Goal: Task Accomplishment & Management: Use online tool/utility

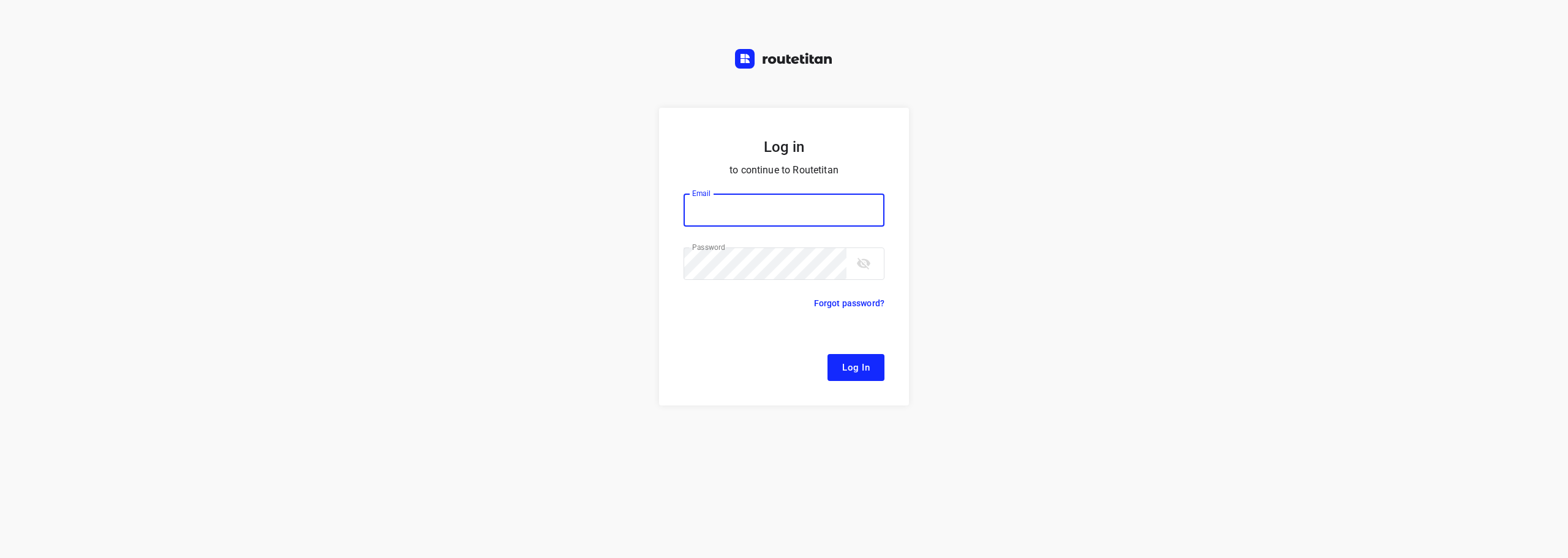
type input "[EMAIL_ADDRESS][DOMAIN_NAME]"
click at [838, 356] on button "Log In" at bounding box center [856, 367] width 57 height 27
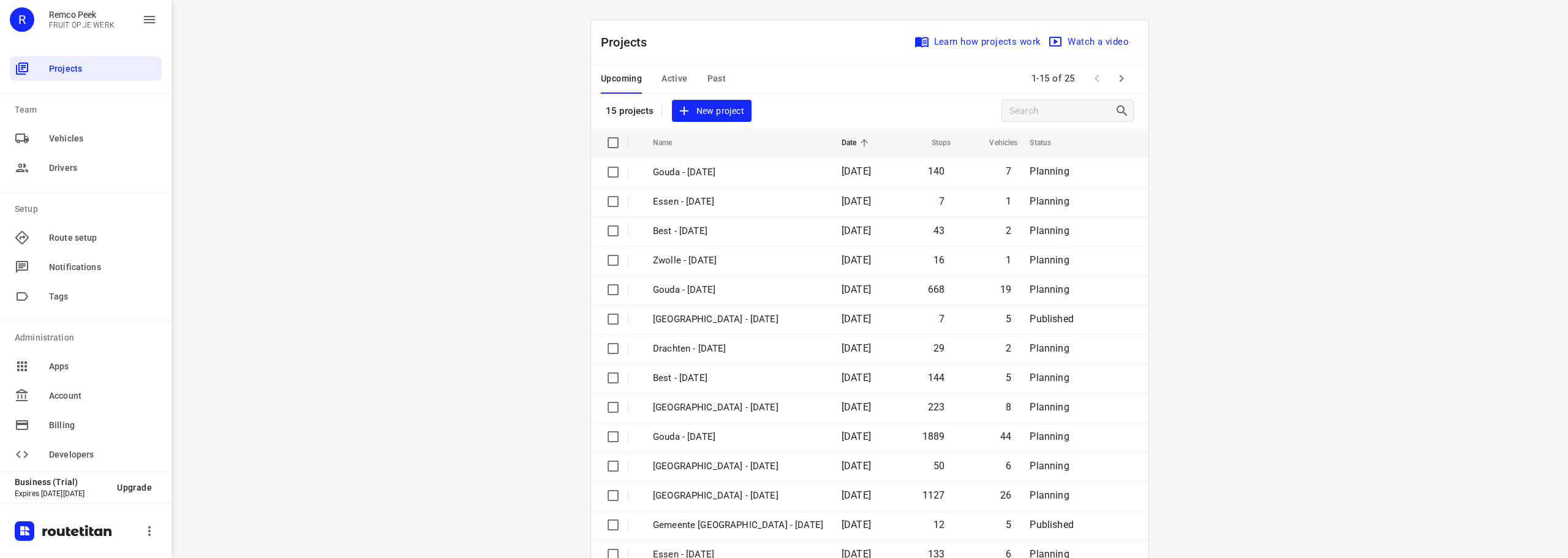
click at [654, 77] on div "Upcoming Active Past" at bounding box center [673, 79] width 145 height 29
click at [666, 75] on span "Active" at bounding box center [674, 79] width 26 height 15
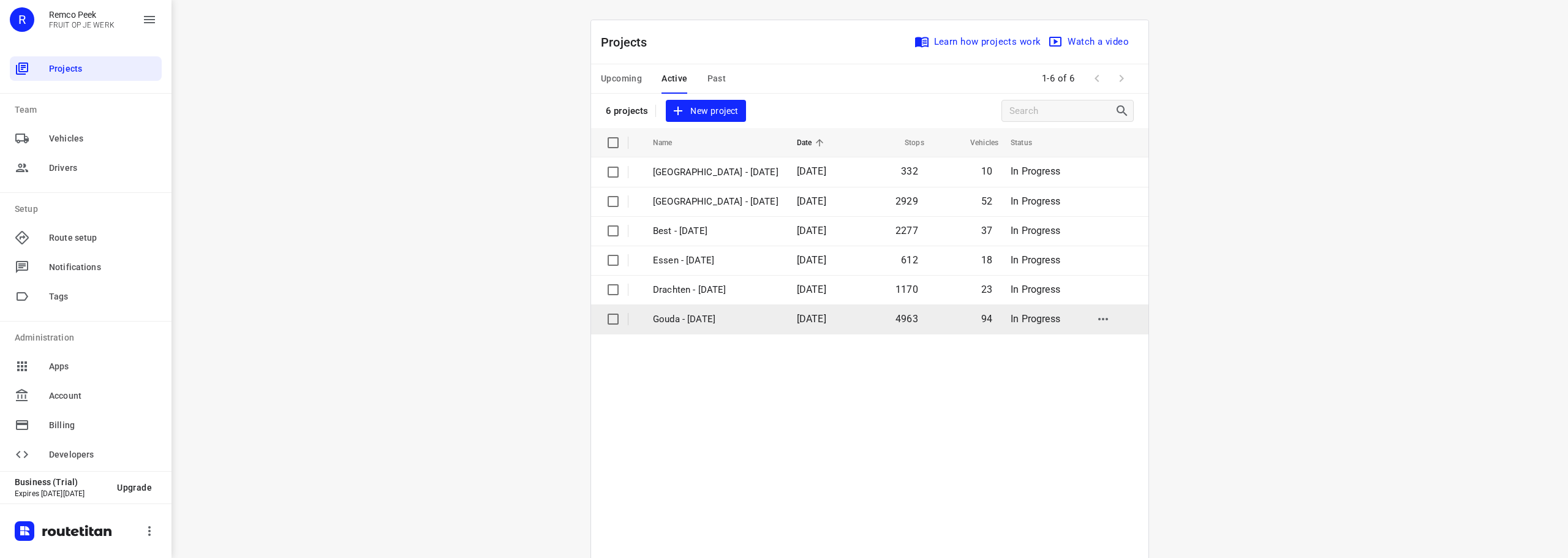
click at [677, 311] on td "Gouda - [DATE]" at bounding box center [714, 319] width 147 height 29
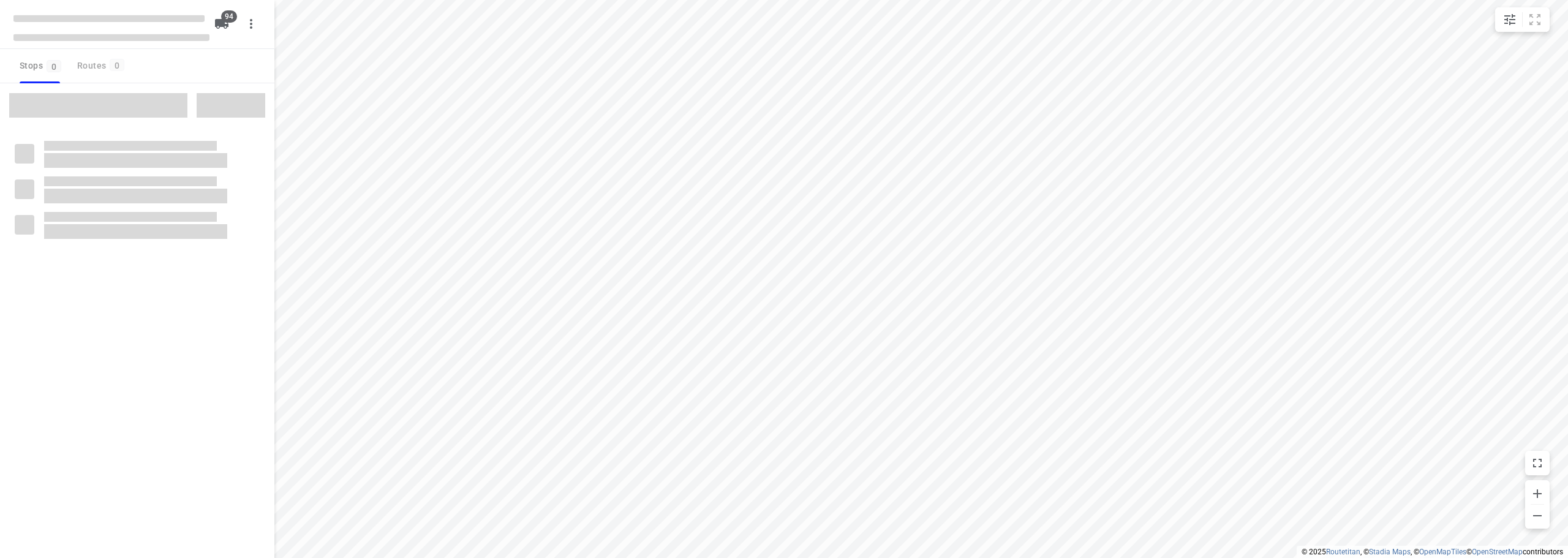
type input "distance"
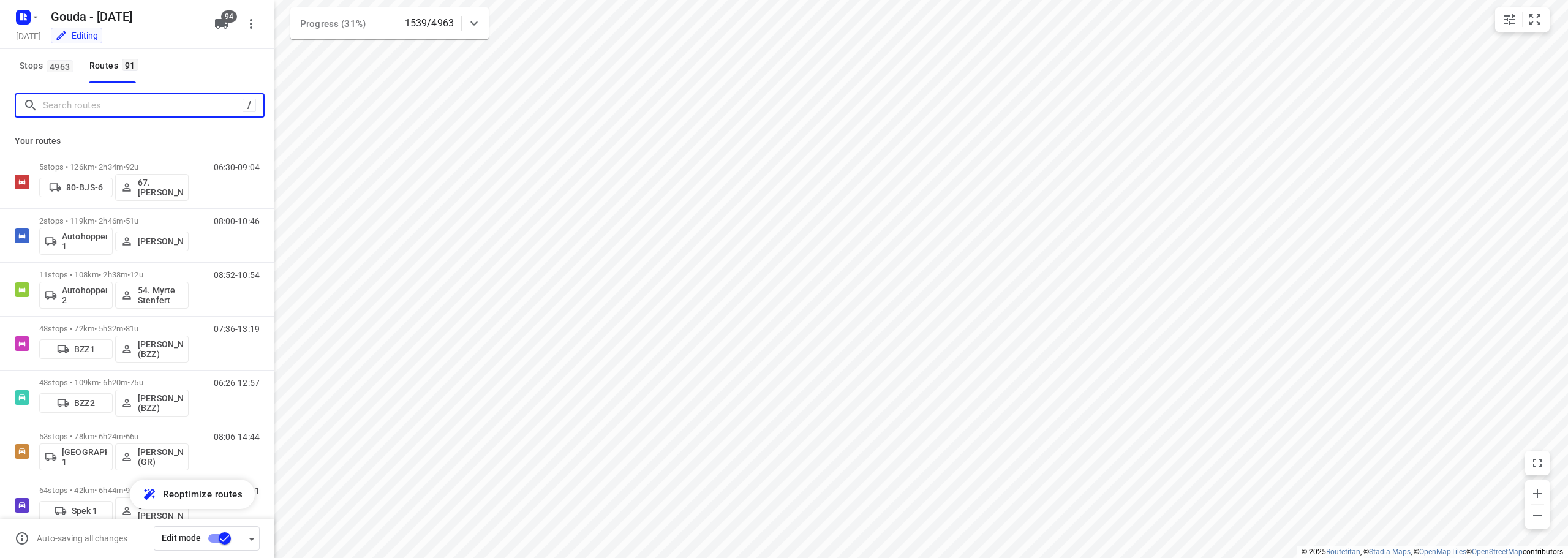
click at [202, 105] on input "Search routes" at bounding box center [143, 105] width 199 height 19
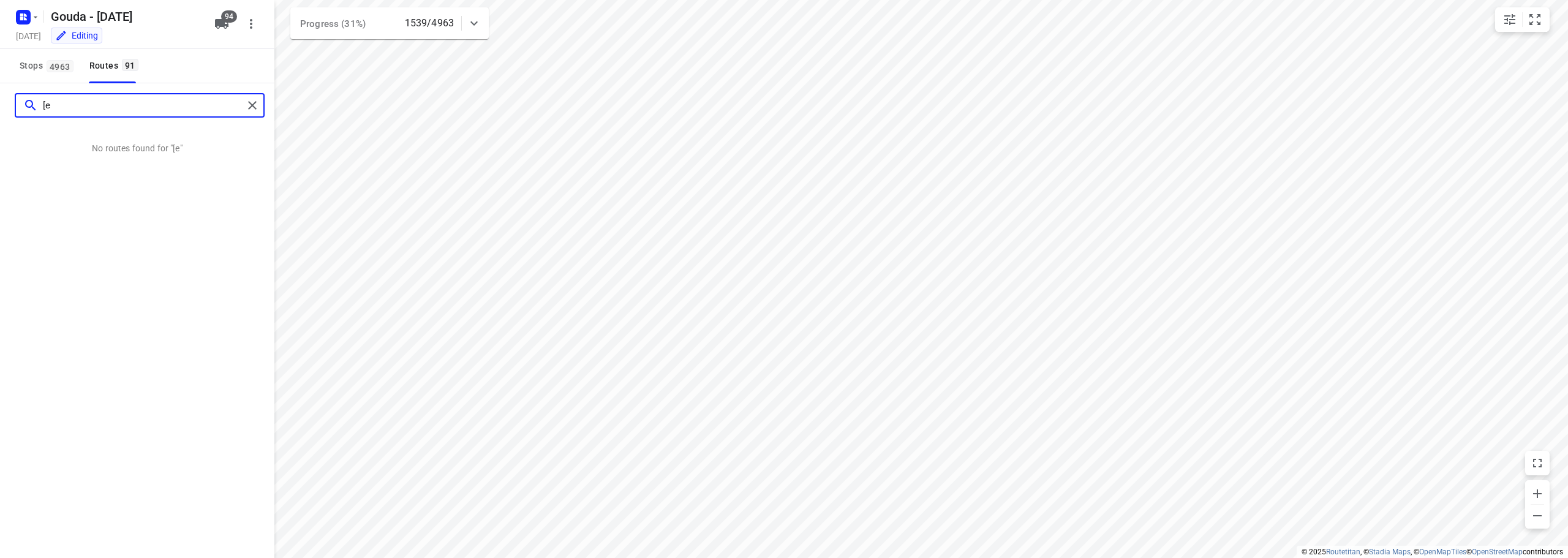
type input "["
type input "peek"
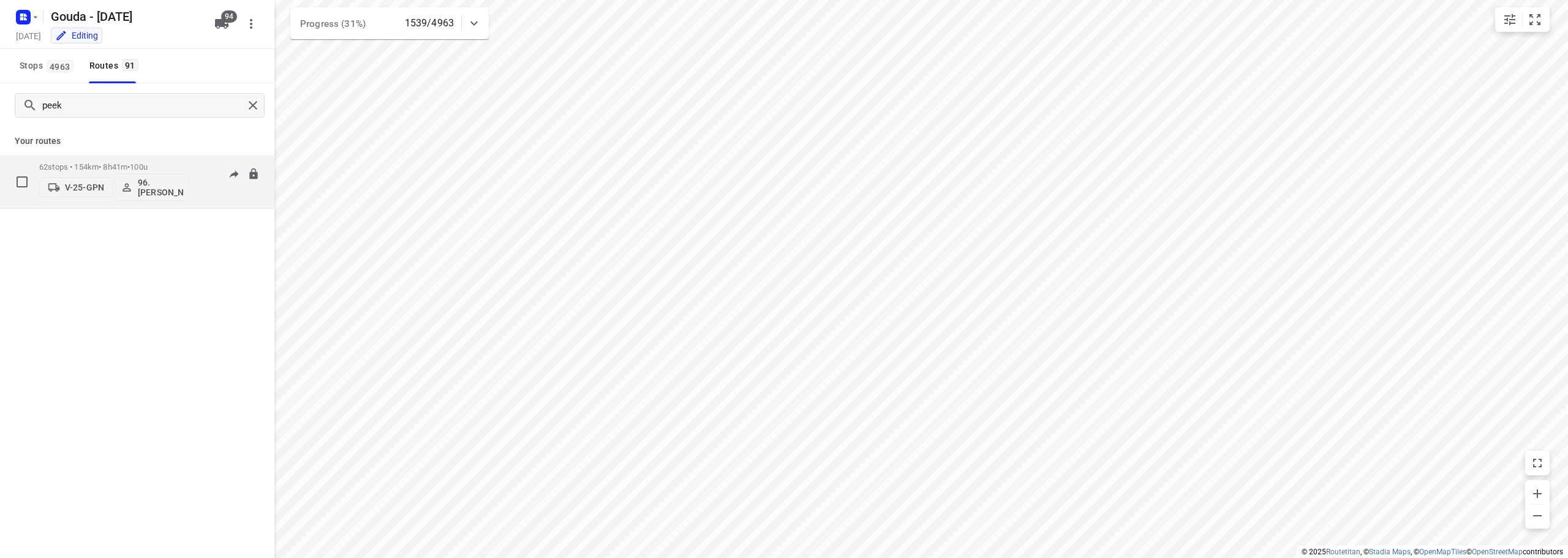
click at [108, 164] on p "62 stops • 154km • 8h41m • 100u" at bounding box center [114, 167] width 149 height 9
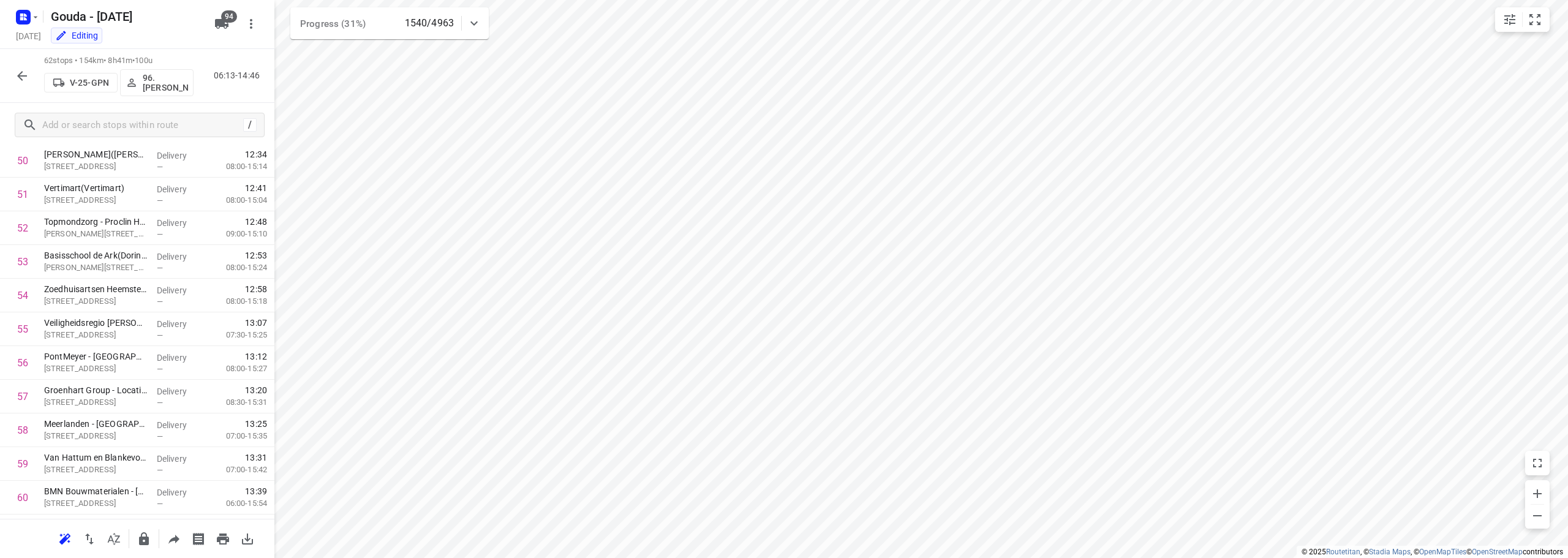
scroll to position [1811, 0]
click at [18, 79] on icon "button" at bounding box center [22, 76] width 15 height 15
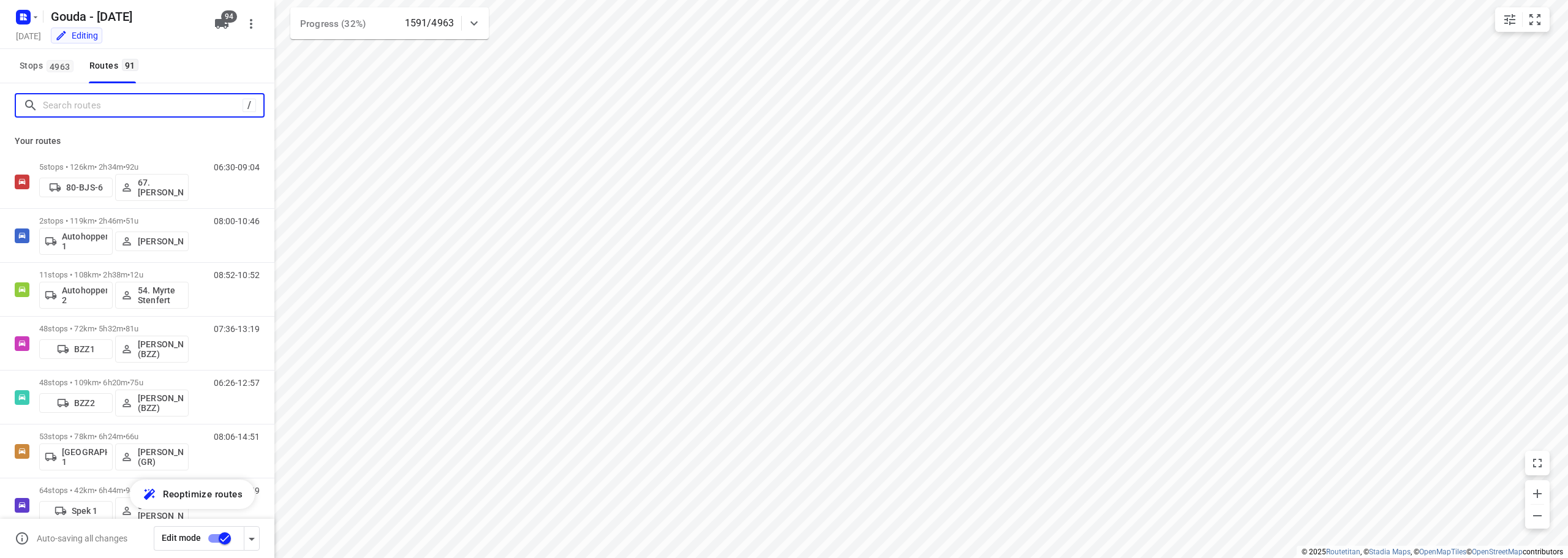
click at [162, 100] on input "Search routes" at bounding box center [143, 105] width 199 height 19
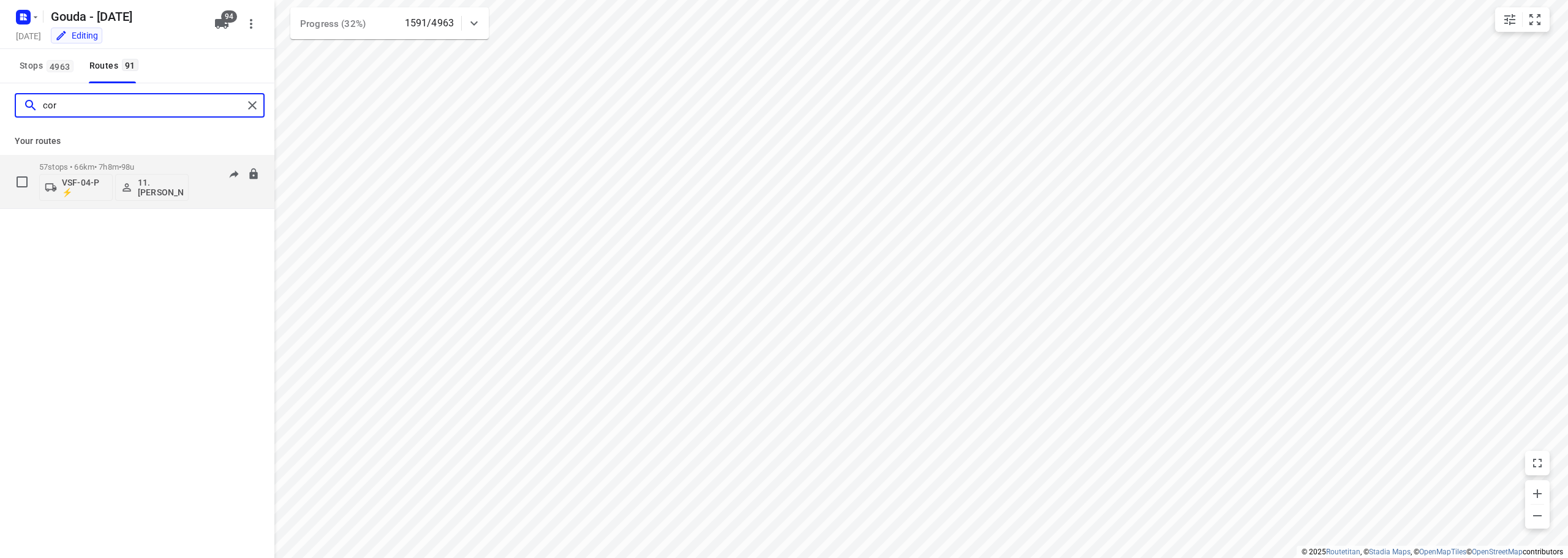
type input "cor"
click at [119, 163] on p "57 stops • 66km • 7h8m • 98u" at bounding box center [114, 167] width 149 height 9
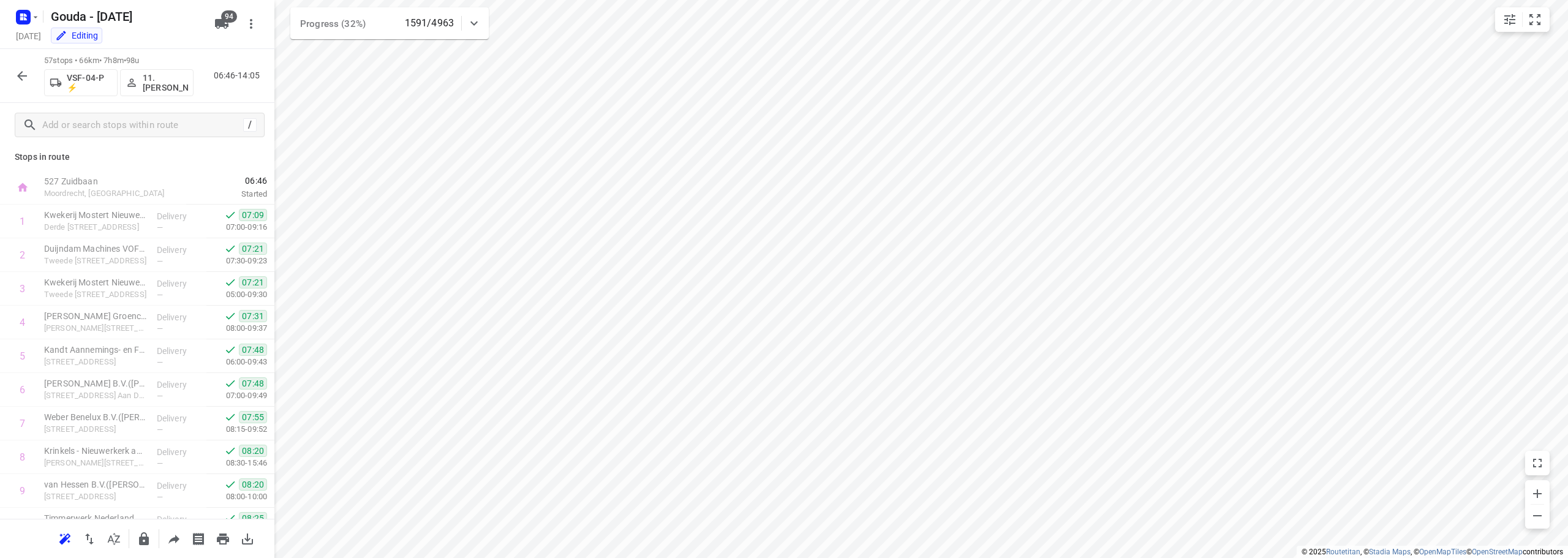
scroll to position [0, 0]
click at [15, 74] on icon "button" at bounding box center [22, 76] width 15 height 15
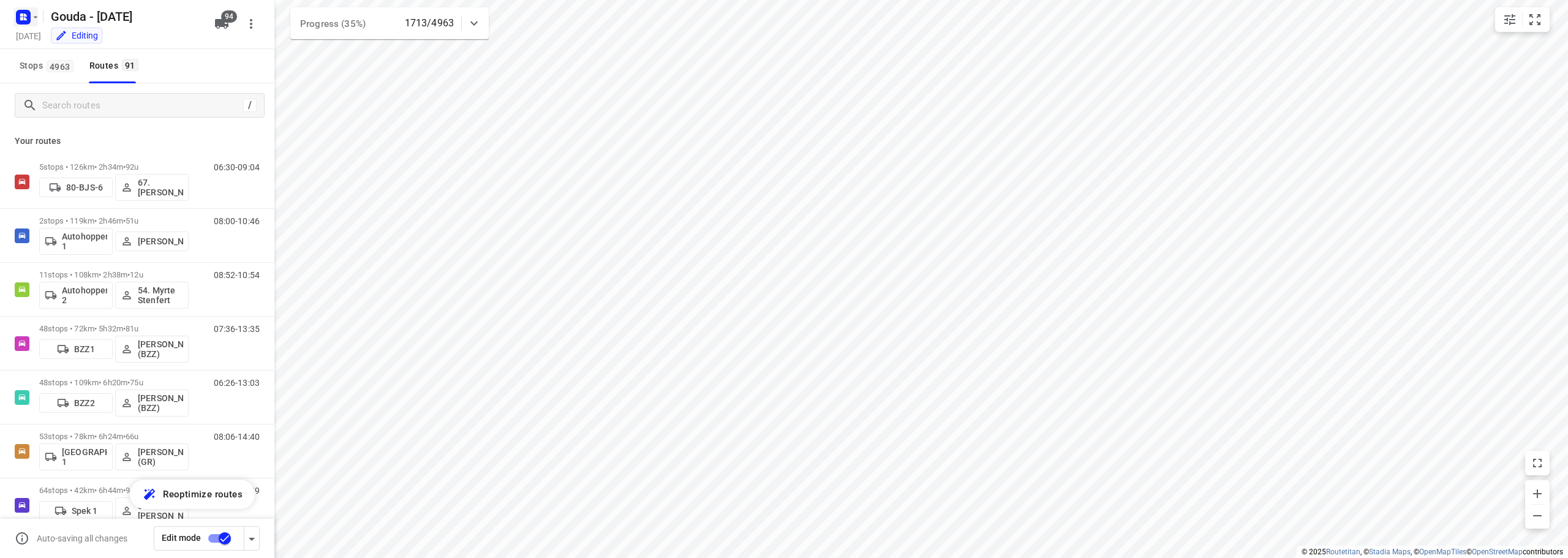
click at [30, 17] on rect "button" at bounding box center [23, 17] width 15 height 15
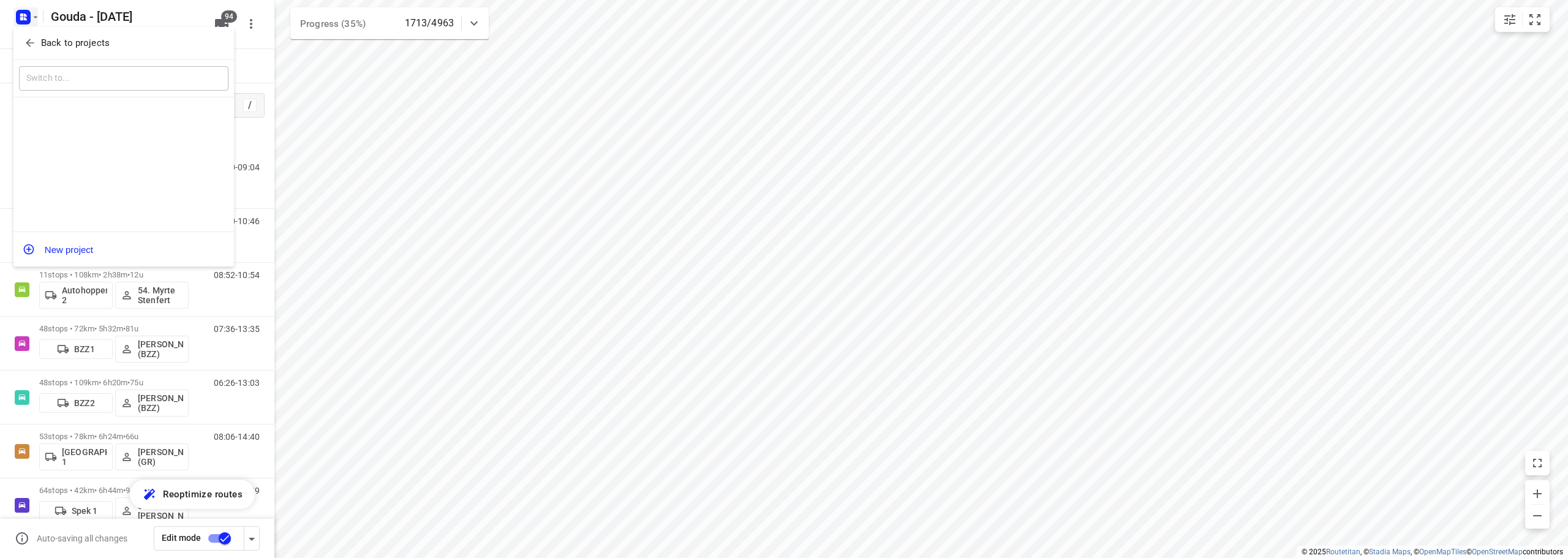
click at [30, 40] on icon "button" at bounding box center [30, 43] width 8 height 8
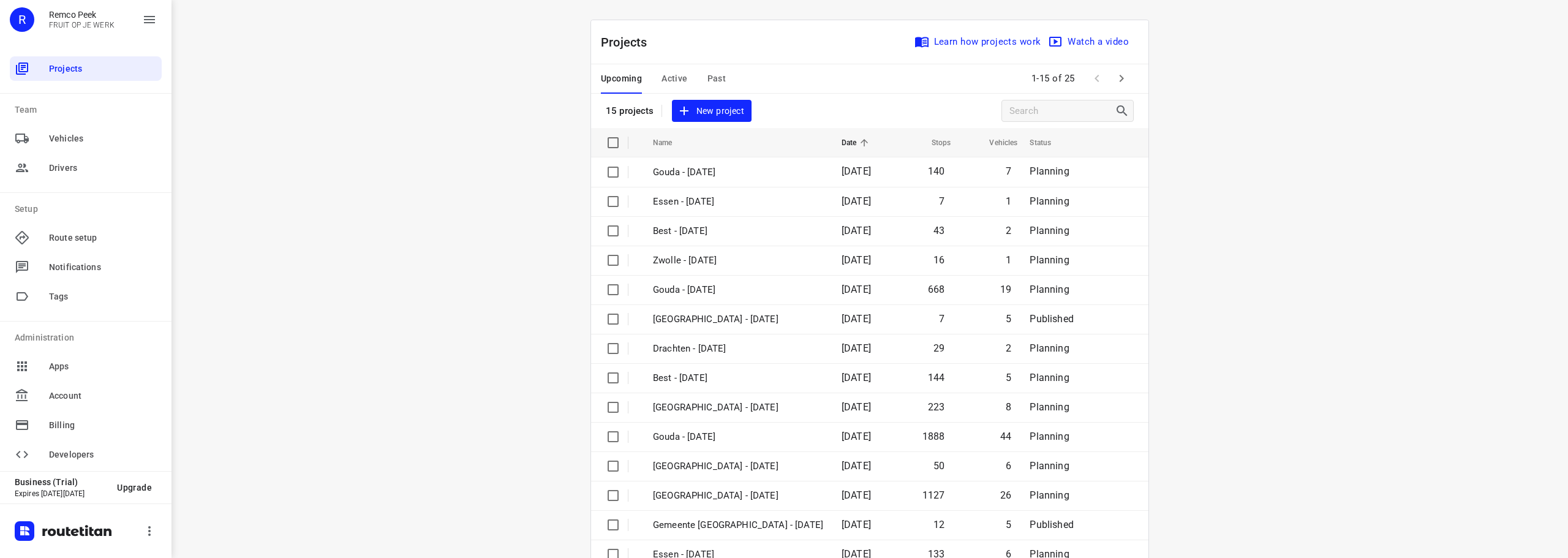
click at [669, 77] on span "Active" at bounding box center [674, 79] width 26 height 15
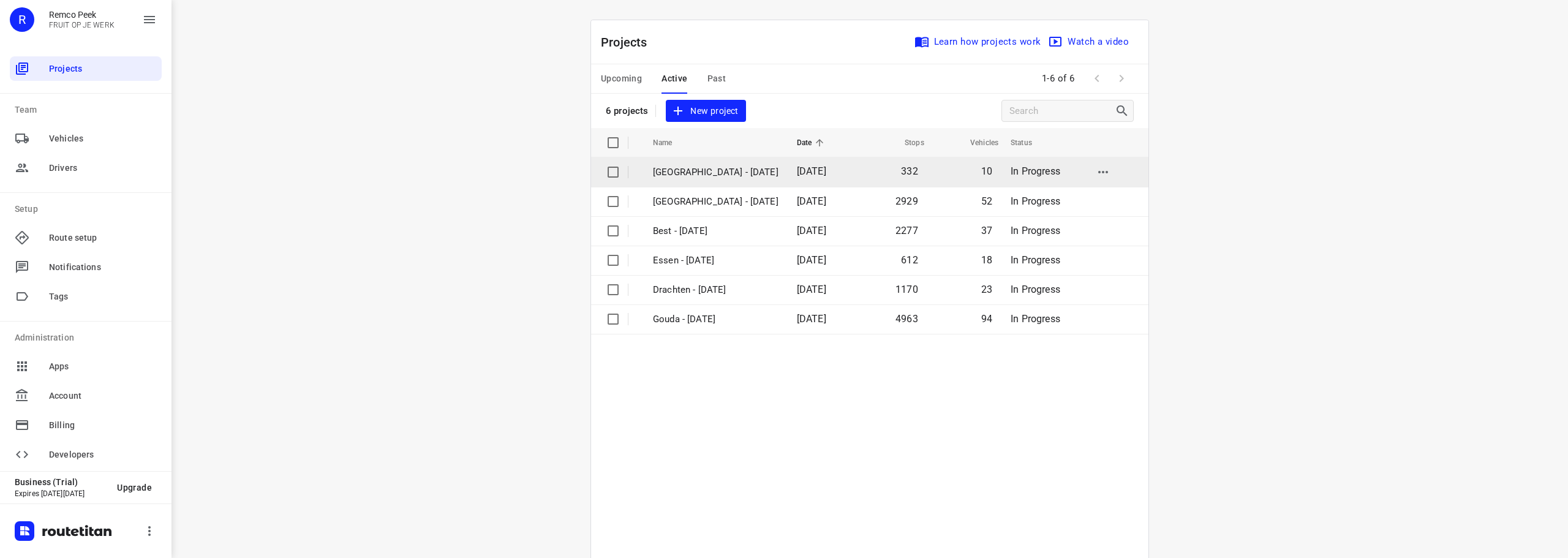
click at [676, 173] on p "[GEOGRAPHIC_DATA] - [DATE]" at bounding box center [716, 172] width 126 height 14
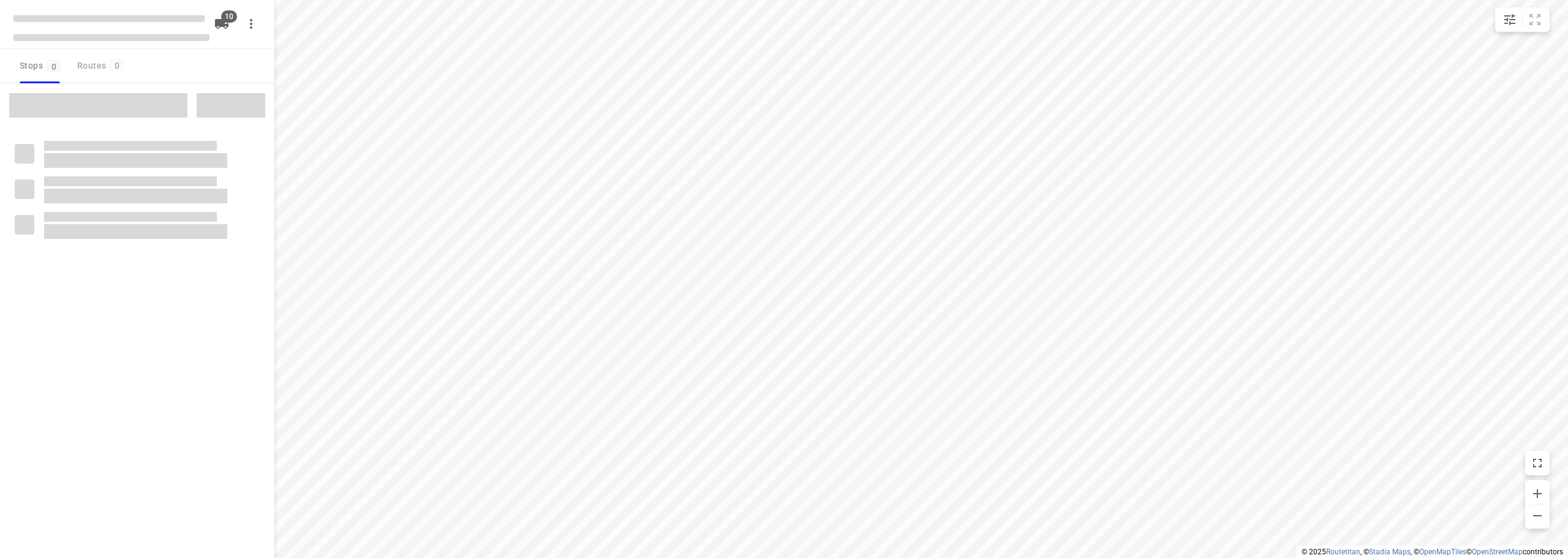
checkbox input "true"
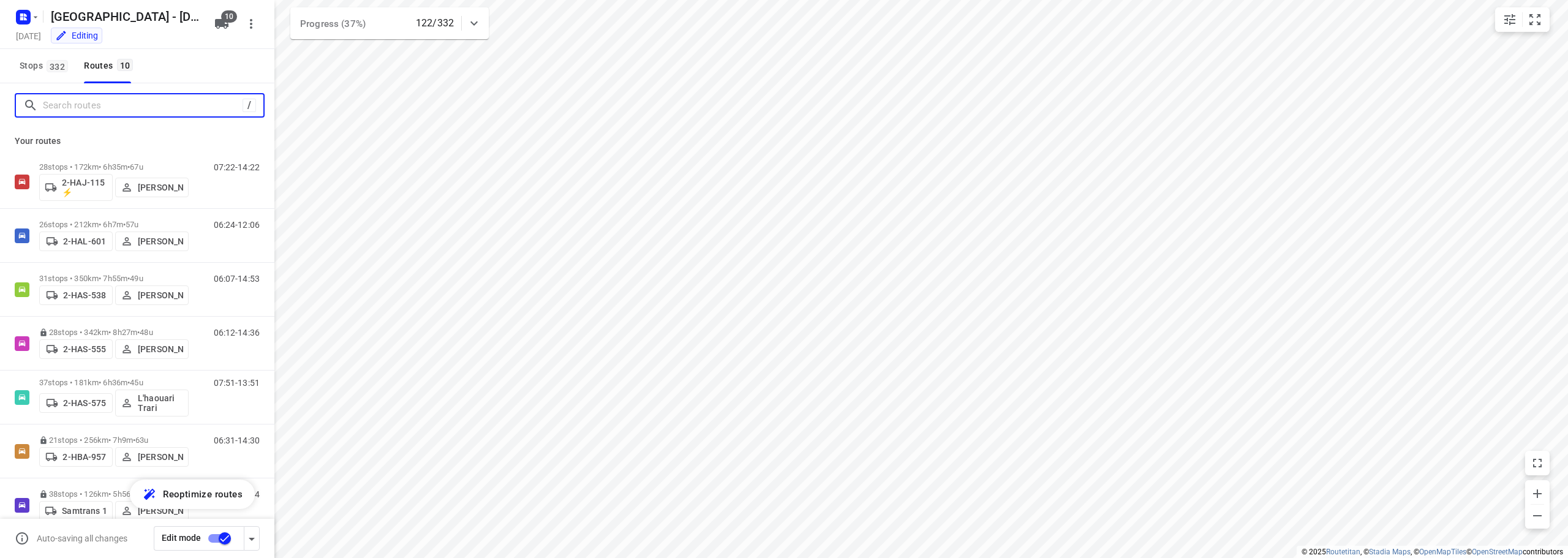
click at [210, 112] on input "Search routes" at bounding box center [143, 105] width 199 height 19
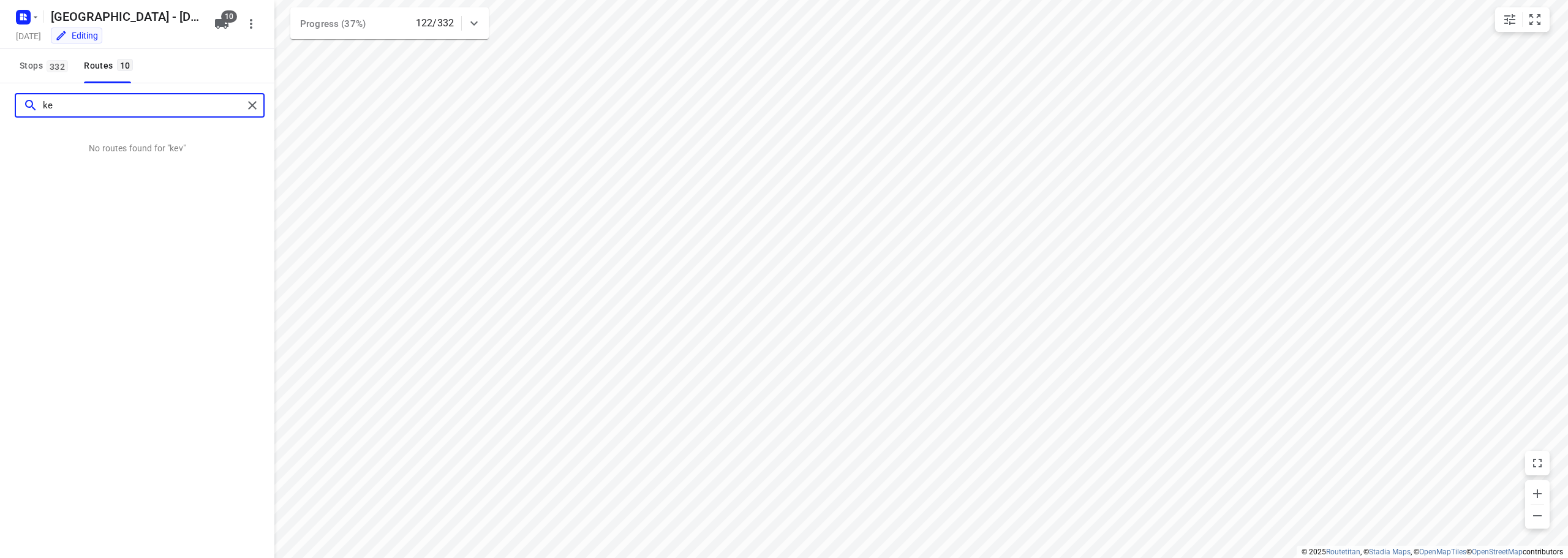
type input "k"
